Goal: Task Accomplishment & Management: Use online tool/utility

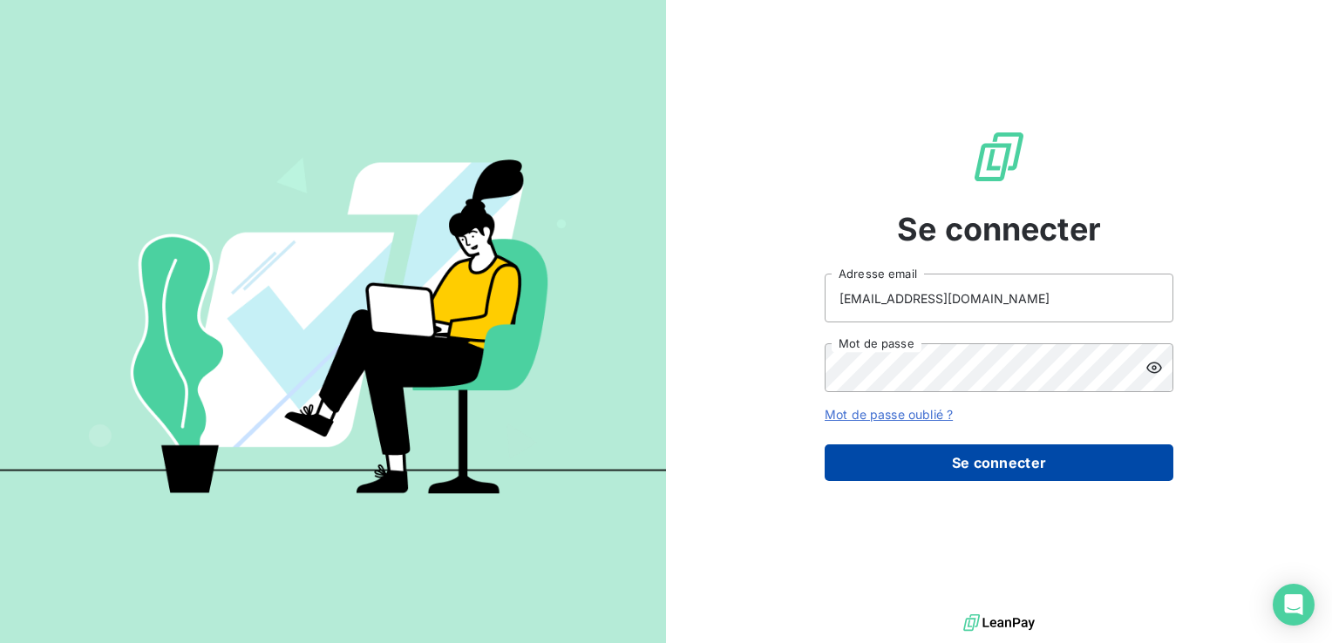
click at [950, 467] on button "Se connecter" at bounding box center [999, 463] width 349 height 37
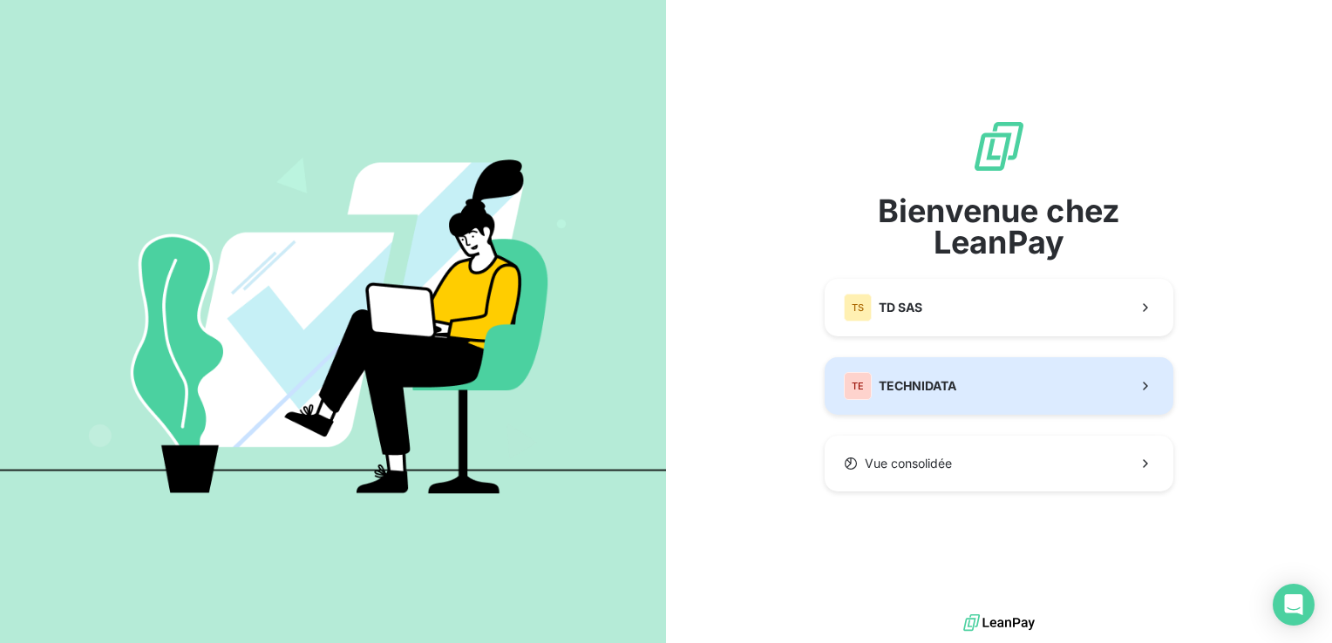
click at [899, 403] on button "TE TECHNIDATA" at bounding box center [999, 386] width 349 height 58
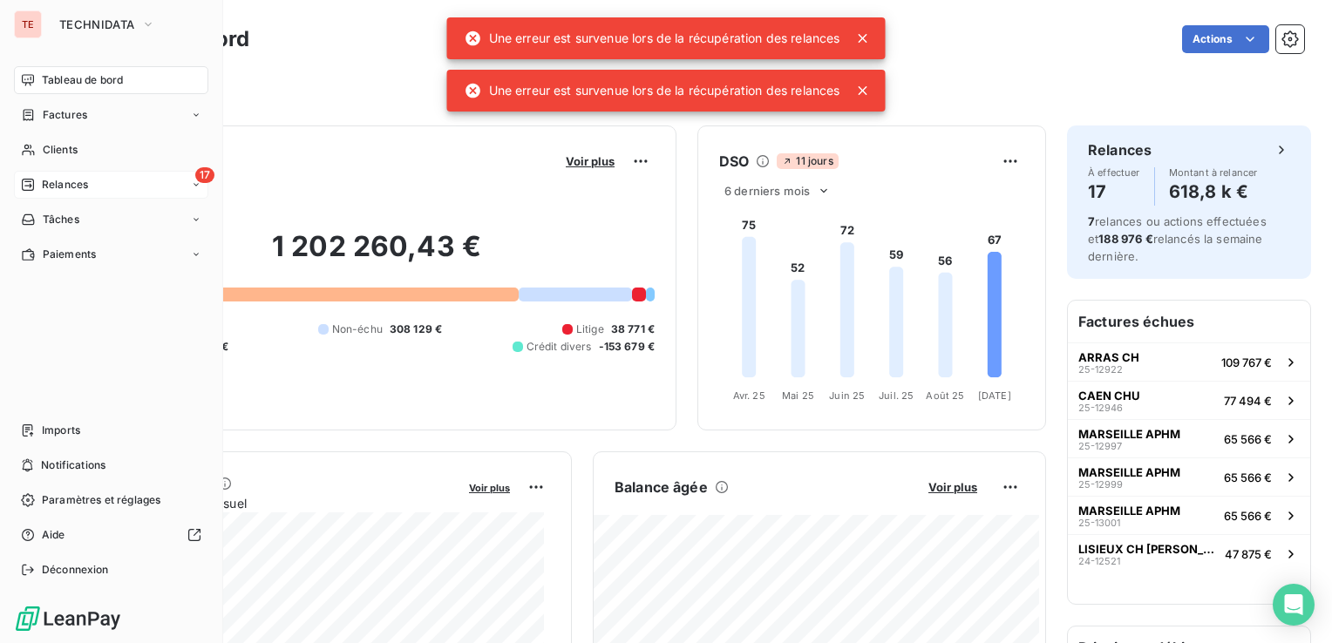
click at [49, 197] on div "17 Relances" at bounding box center [111, 185] width 194 height 28
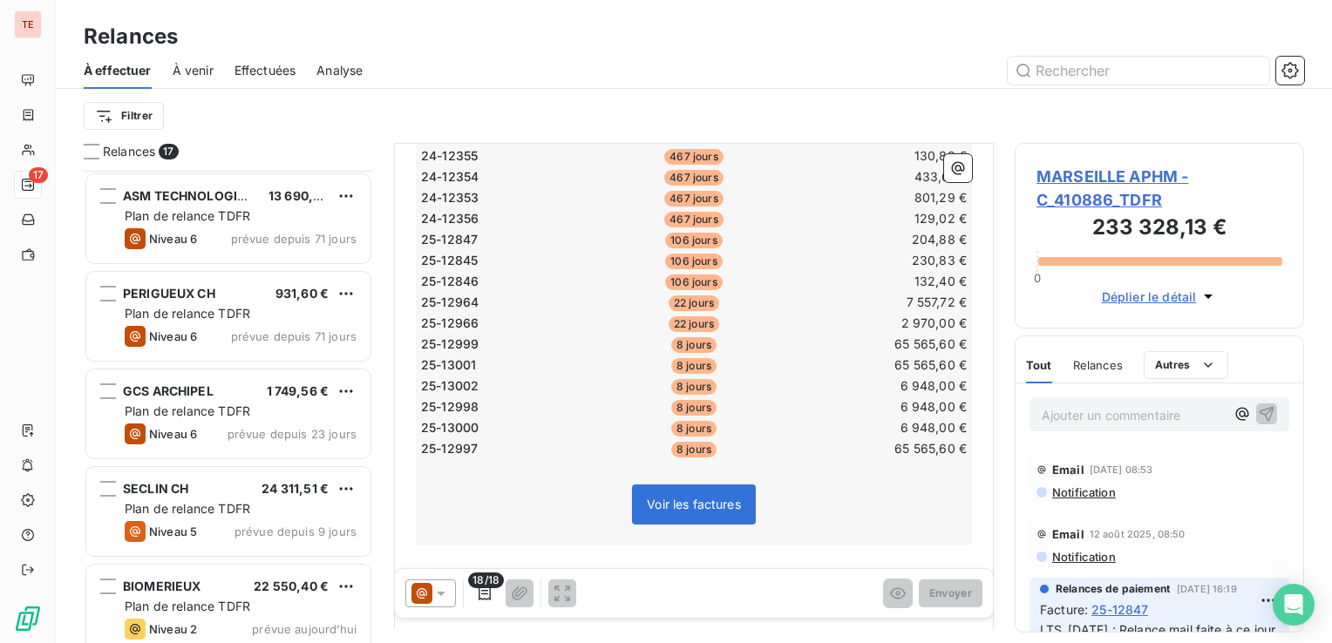
scroll to position [1187, 0]
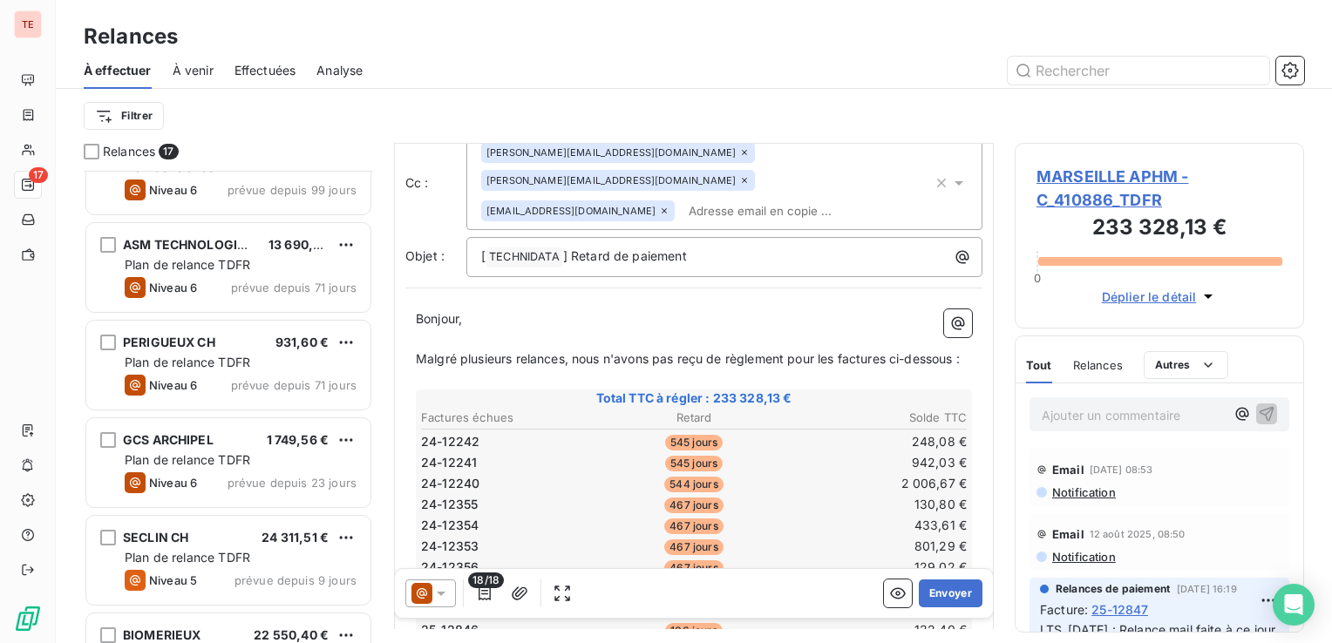
scroll to position [1187, 0]
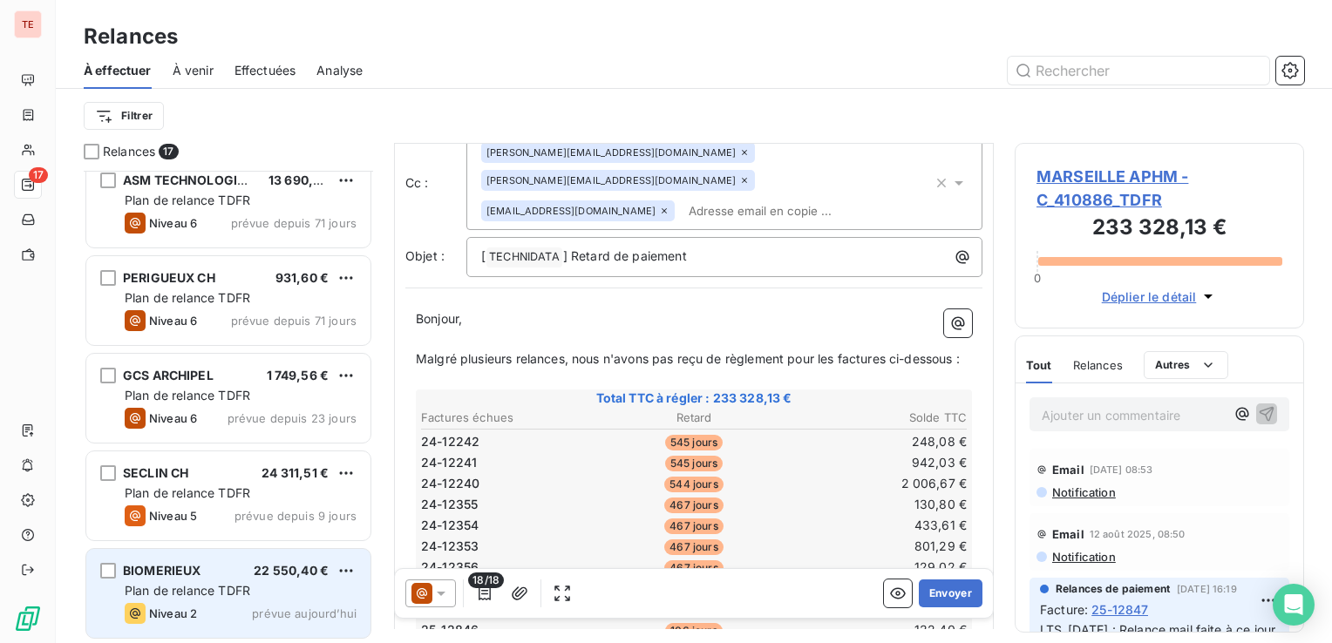
click at [228, 583] on span "Plan de relance TDFR" at bounding box center [188, 590] width 126 height 15
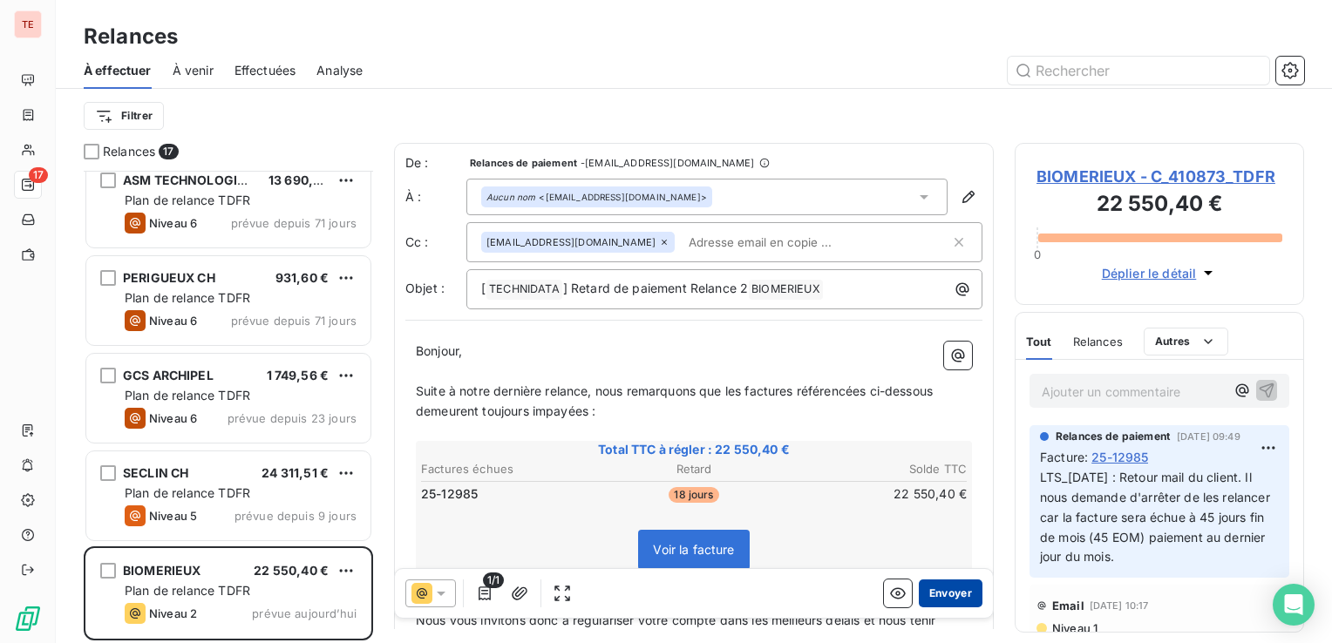
click at [919, 594] on button "Envoyer" at bounding box center [951, 594] width 64 height 28
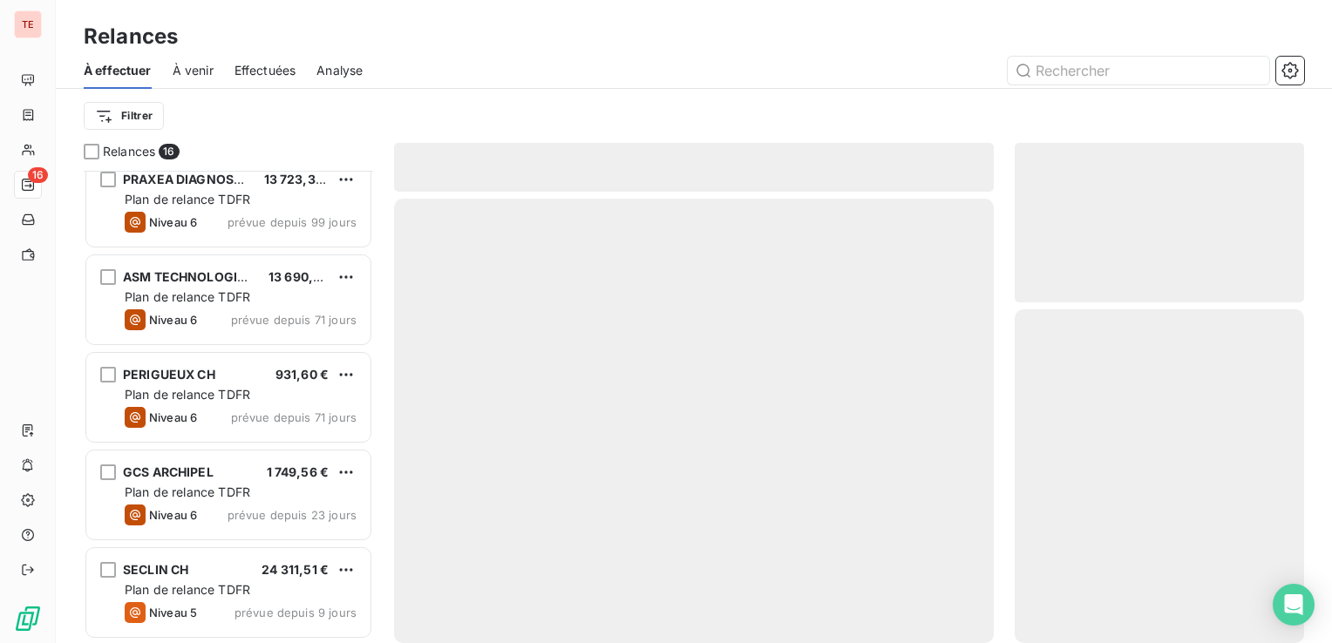
scroll to position [1089, 0]
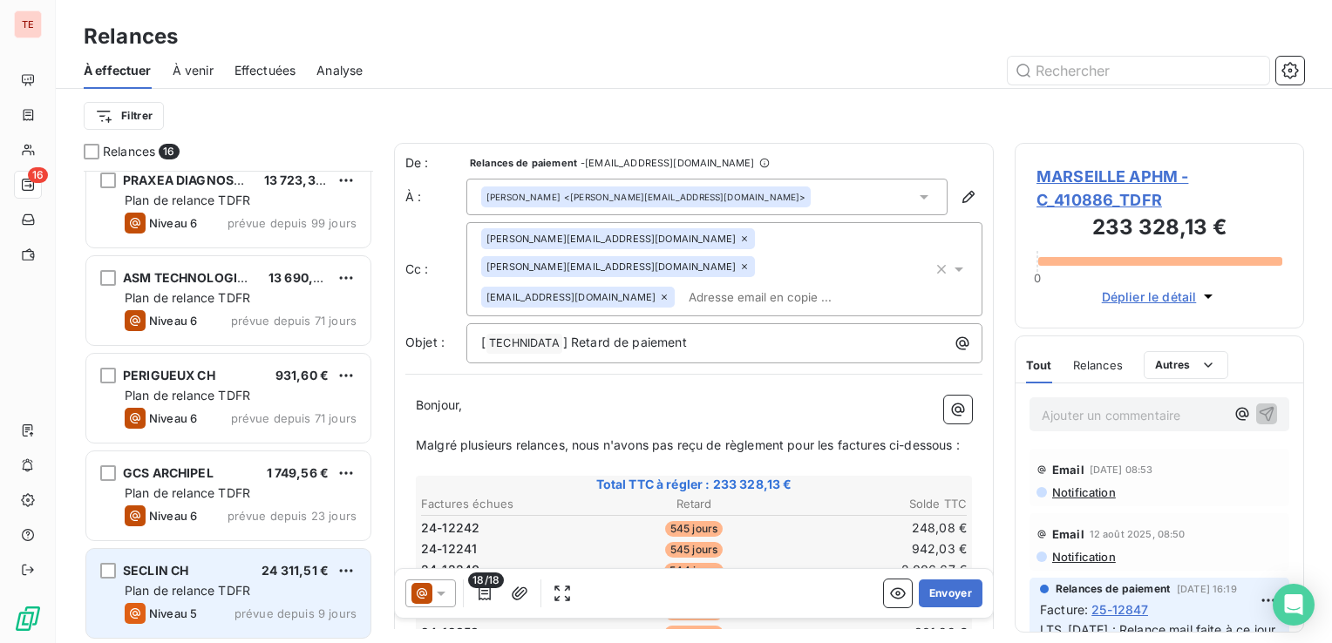
click at [228, 571] on div "SECLIN CH 24 311,51 €" at bounding box center [241, 571] width 232 height 16
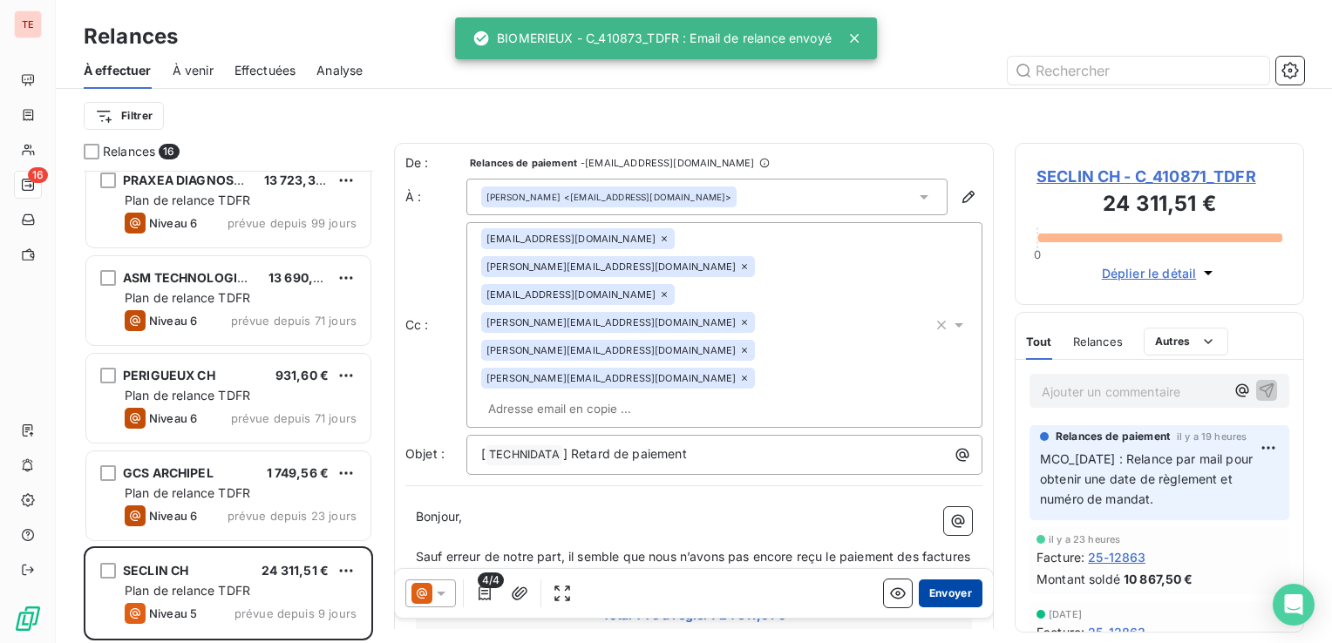
click at [926, 592] on button "Envoyer" at bounding box center [951, 594] width 64 height 28
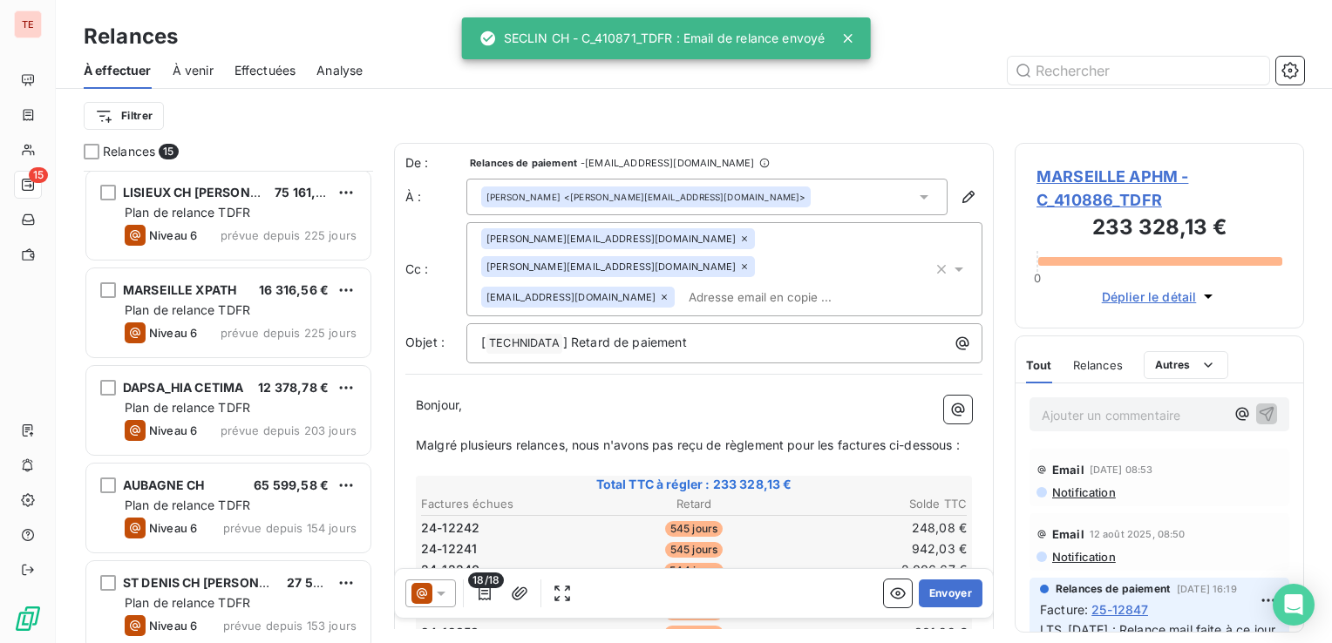
scroll to position [295, 0]
